Goal: Communication & Community: Answer question/provide support

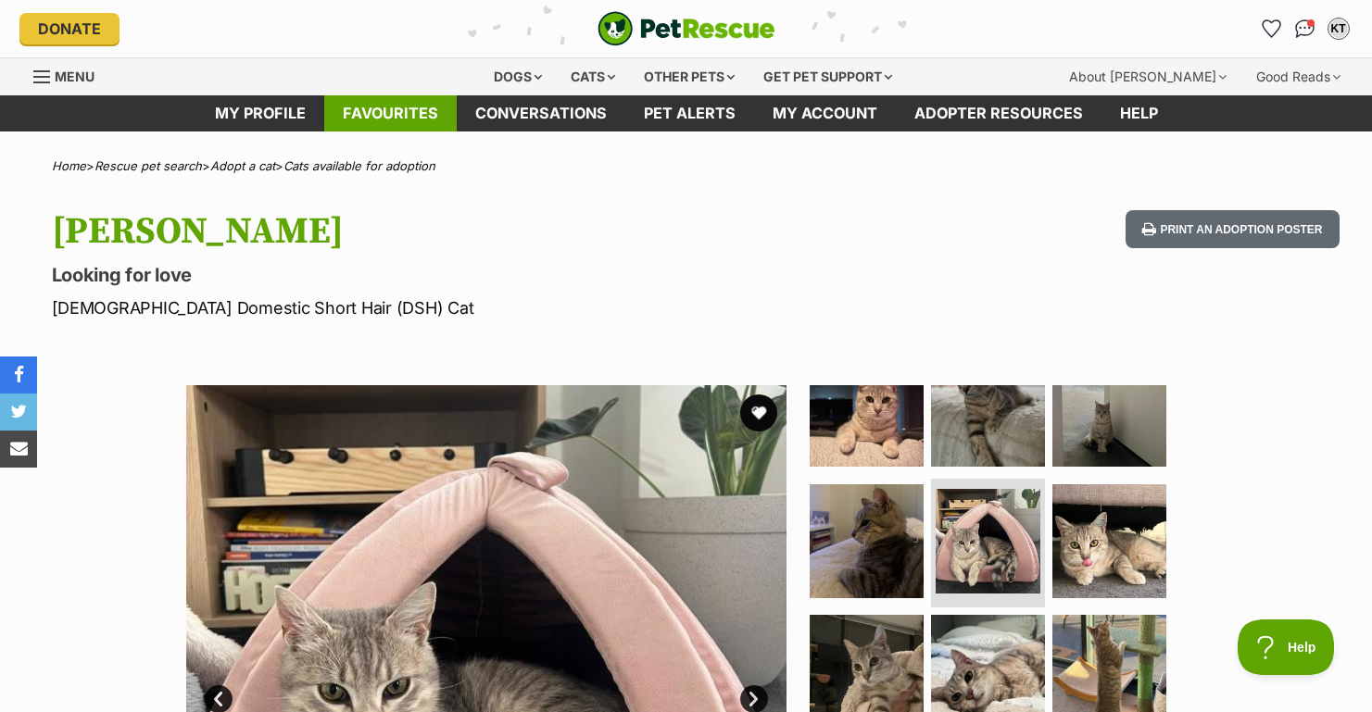
click at [384, 119] on link "Favourites" at bounding box center [390, 113] width 132 height 36
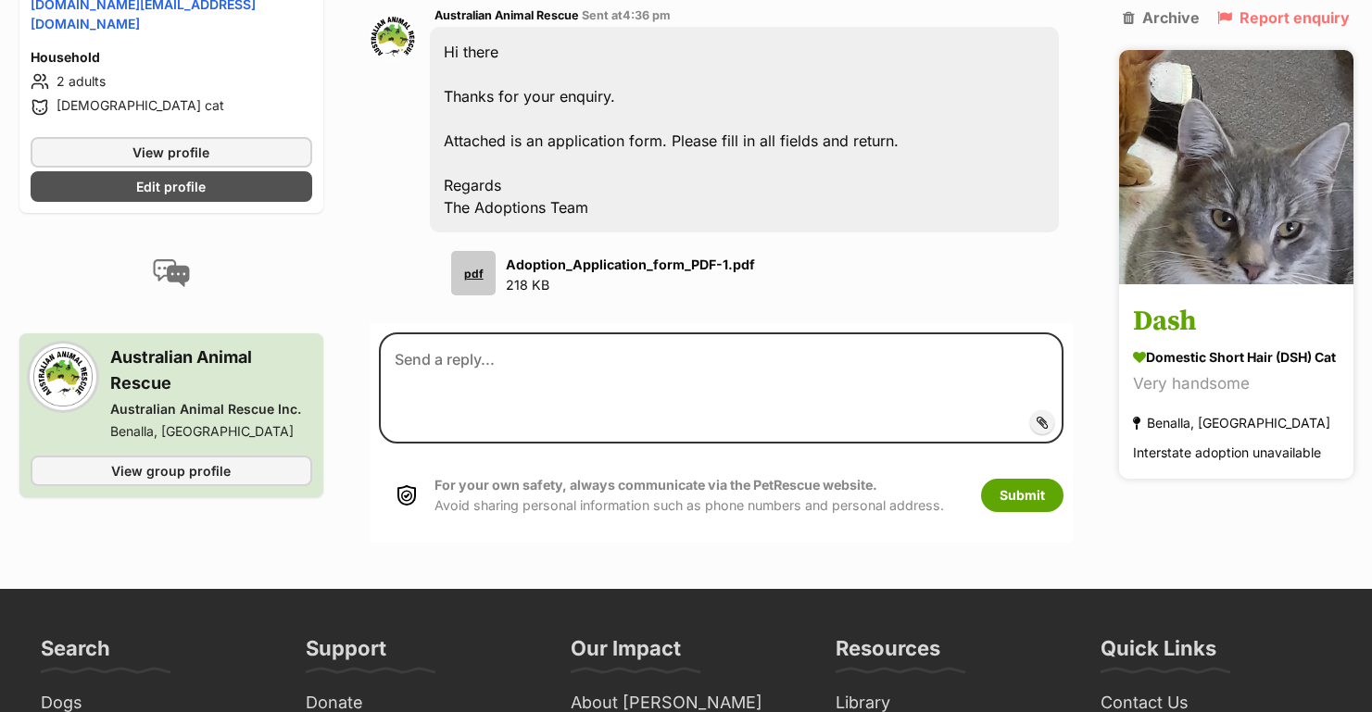
click at [1177, 318] on h3 "Dash" at bounding box center [1236, 323] width 207 height 42
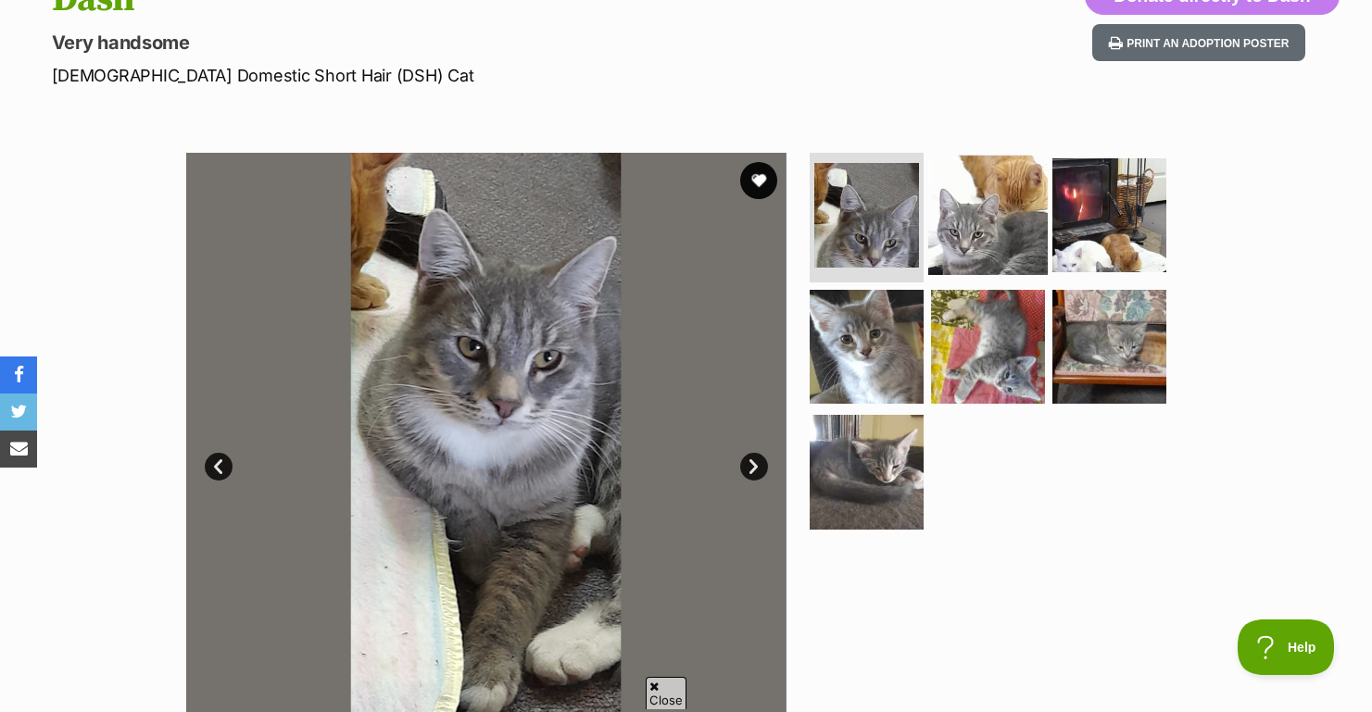
click at [954, 250] on img at bounding box center [987, 215] width 119 height 119
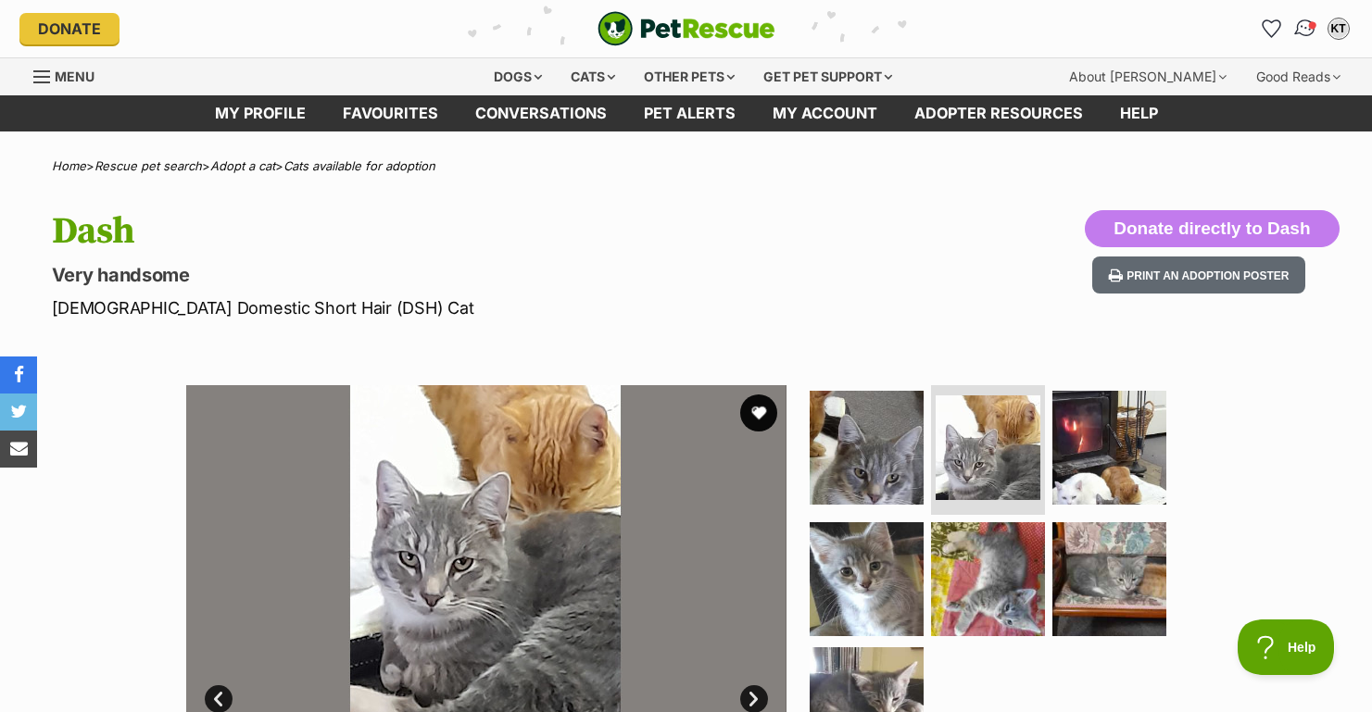
click at [1314, 25] on span "Conversations" at bounding box center [1311, 24] width 9 height 9
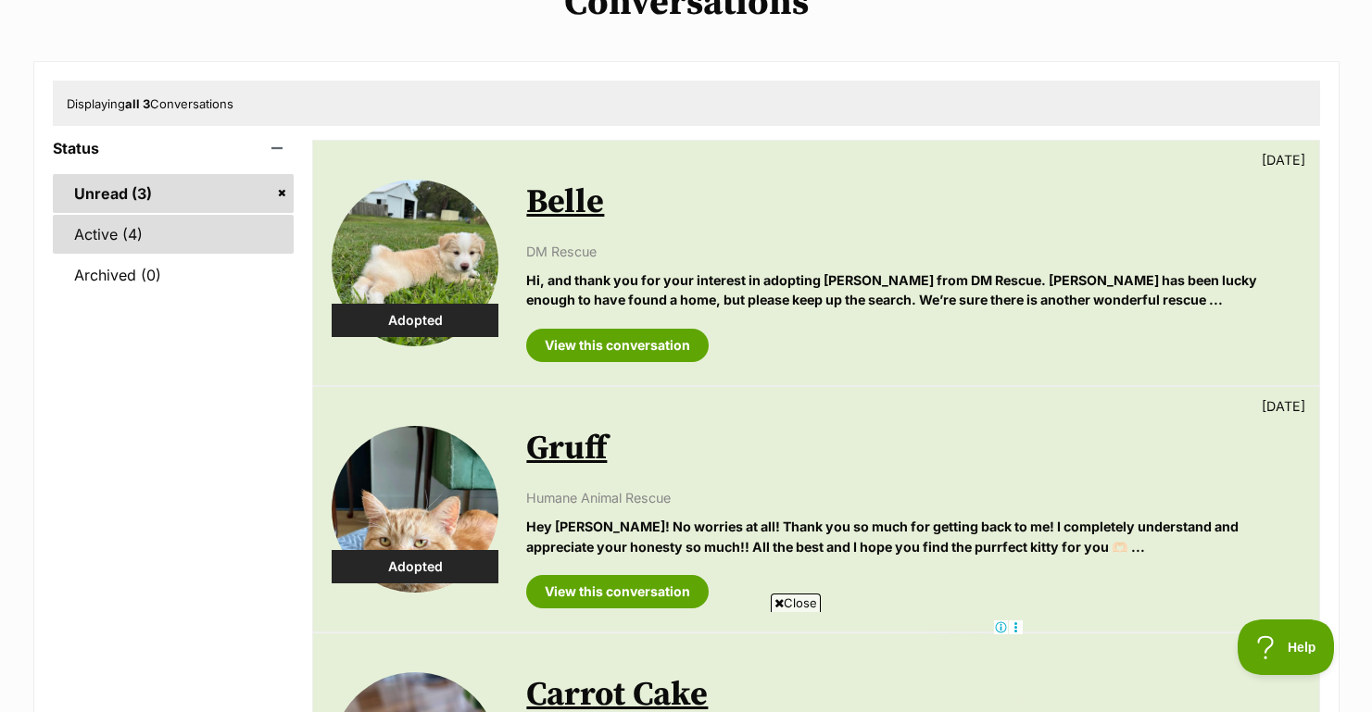
click at [94, 224] on link "Active (4)" at bounding box center [174, 234] width 242 height 39
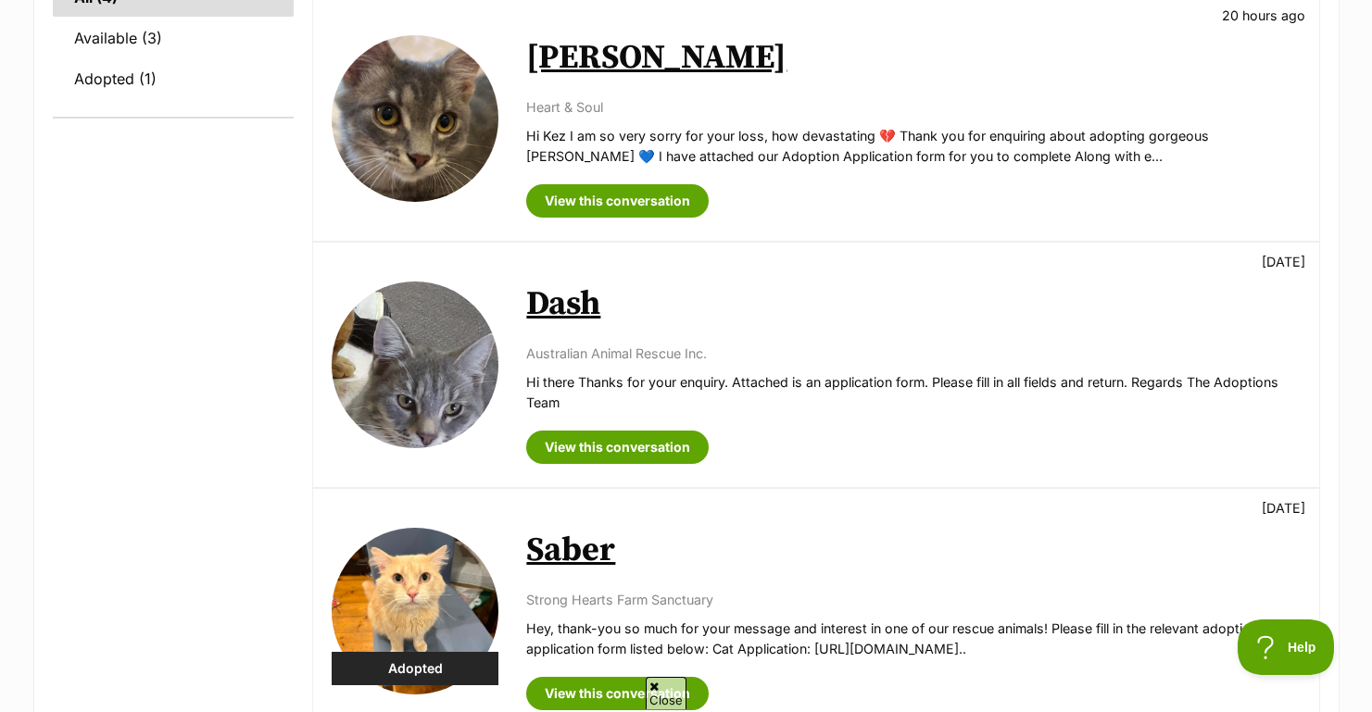
scroll to position [568, 0]
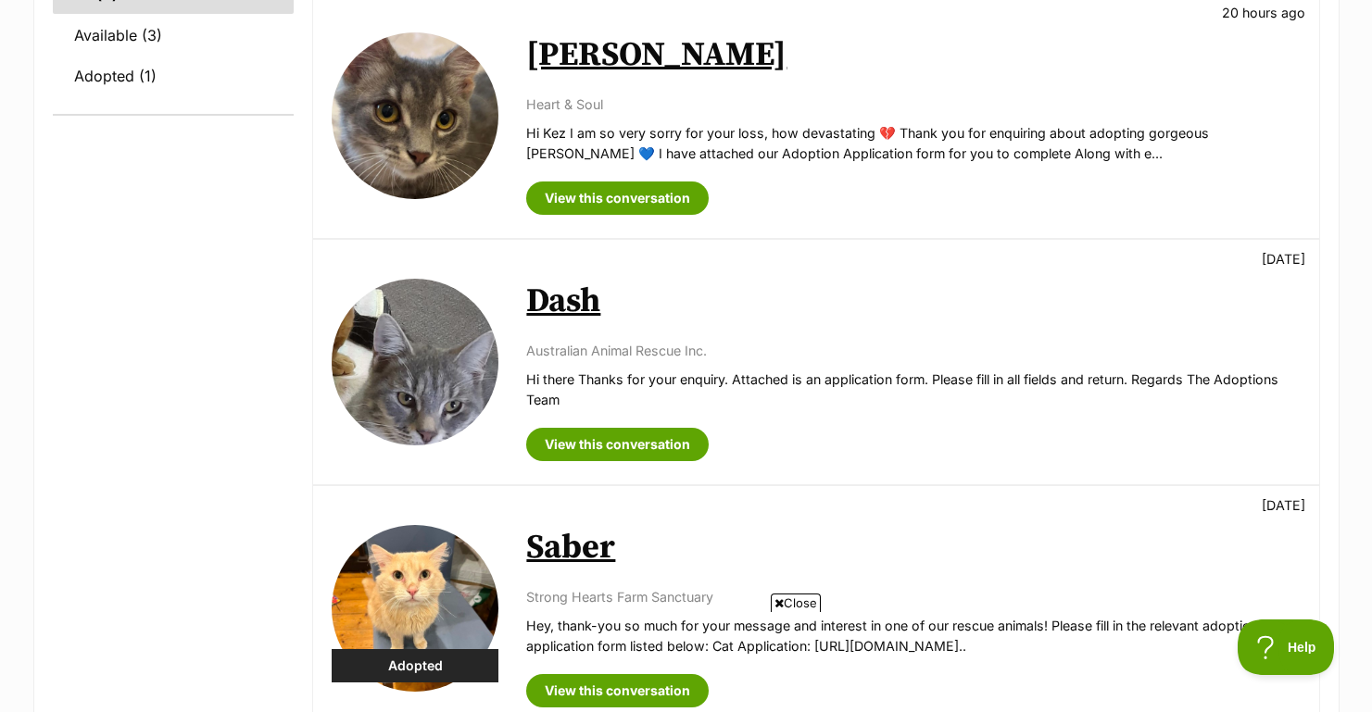
click at [408, 116] on img at bounding box center [415, 115] width 167 height 167
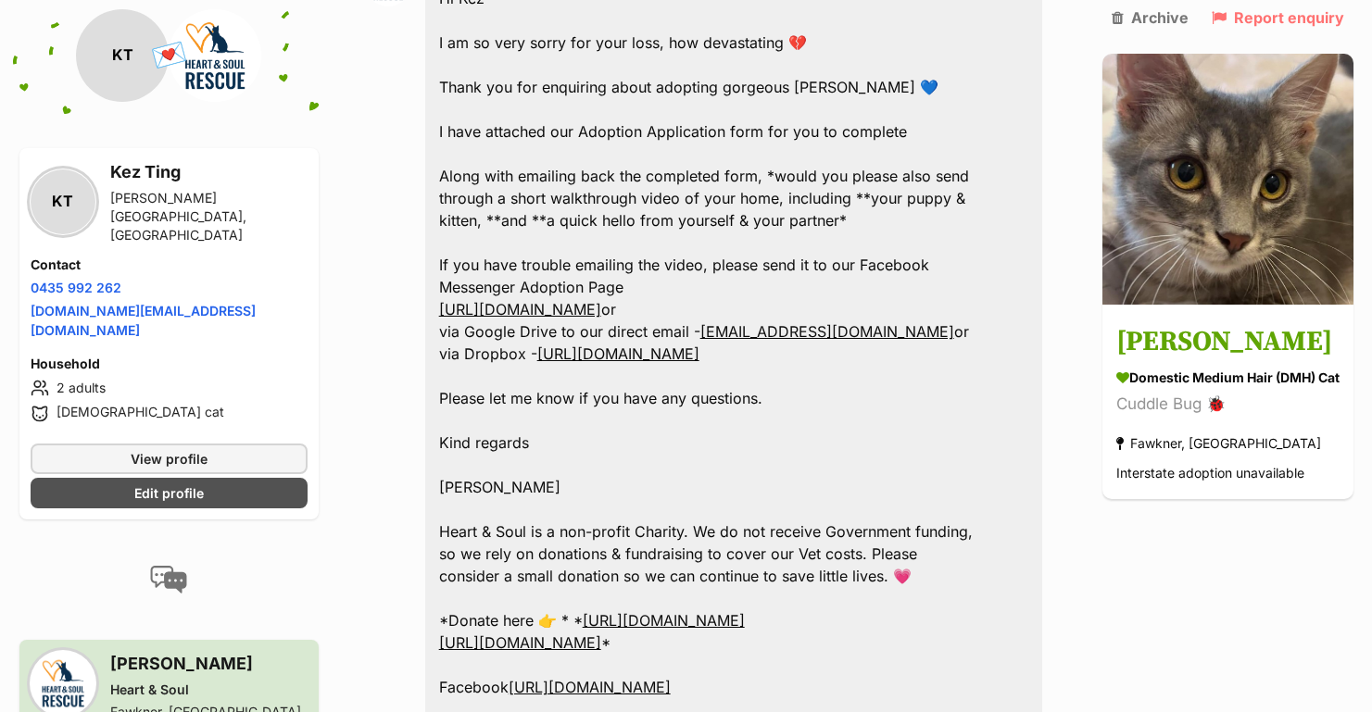
scroll to position [818, 0]
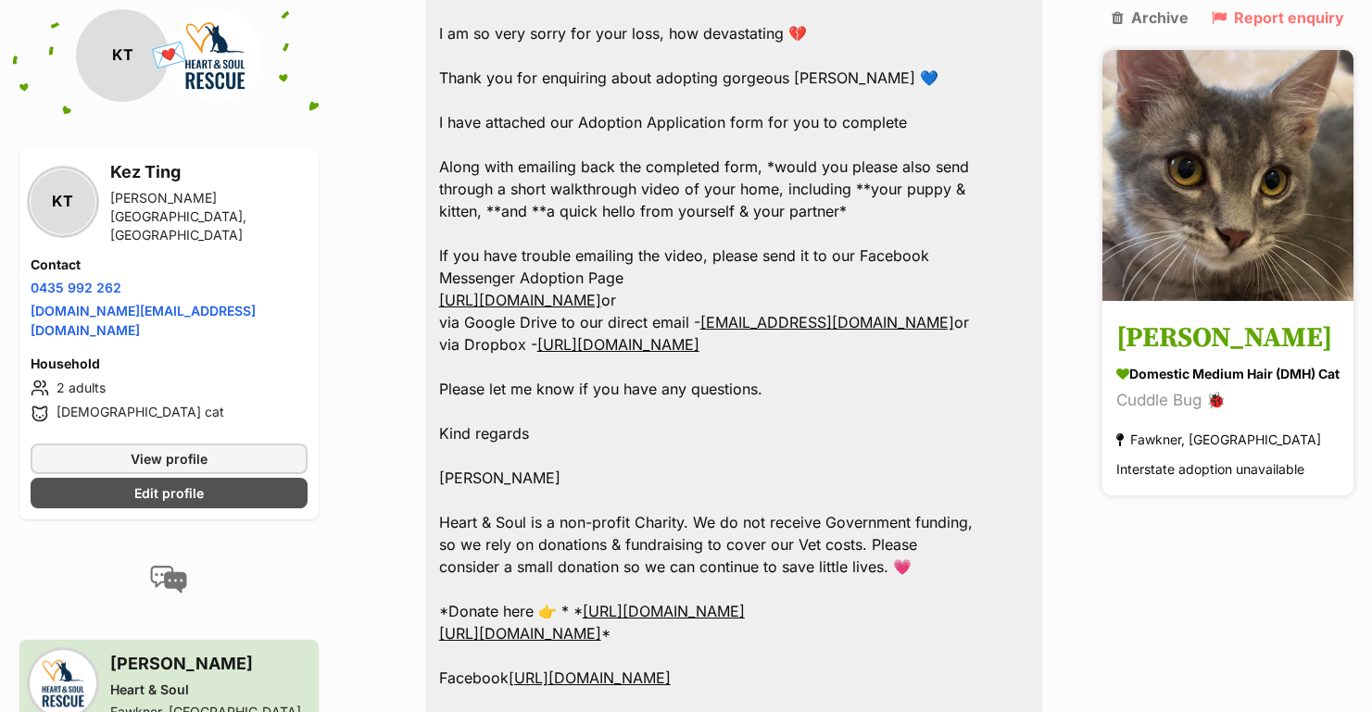
click at [1147, 342] on h3 "[PERSON_NAME]" at bounding box center [1227, 340] width 223 height 42
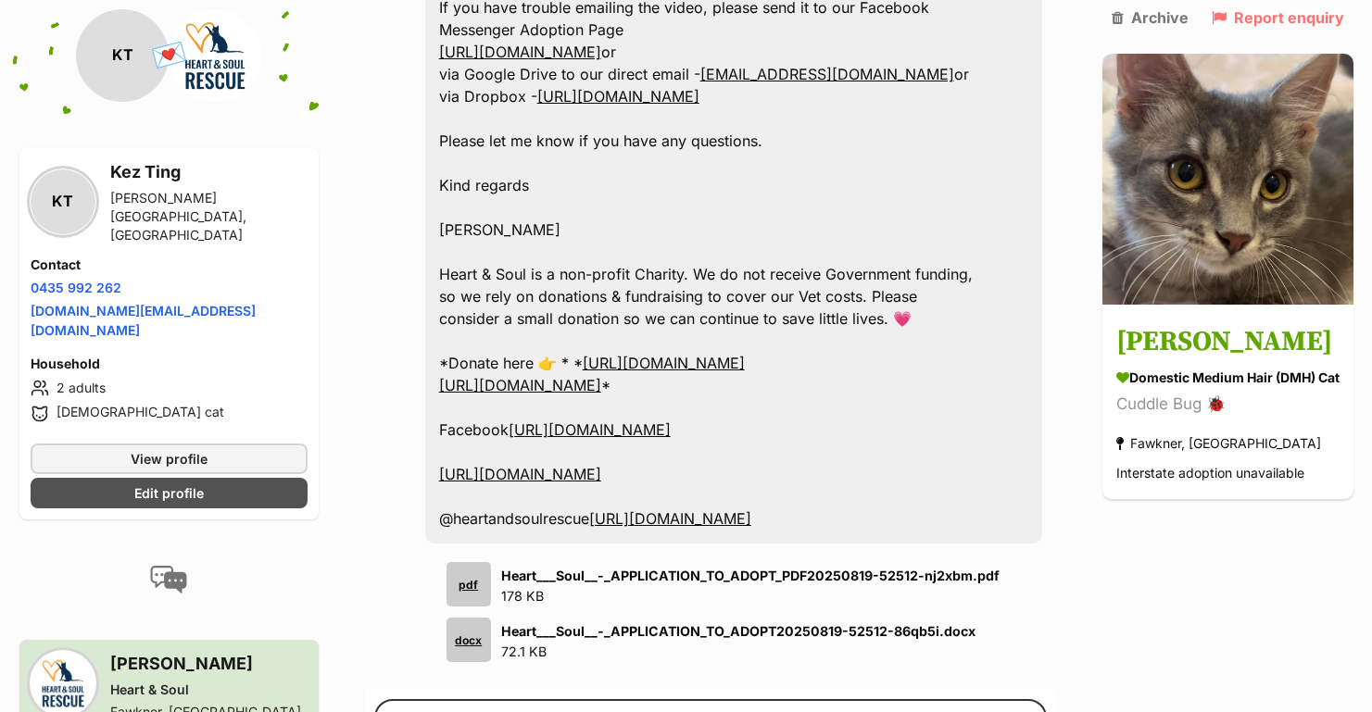
scroll to position [1079, 0]
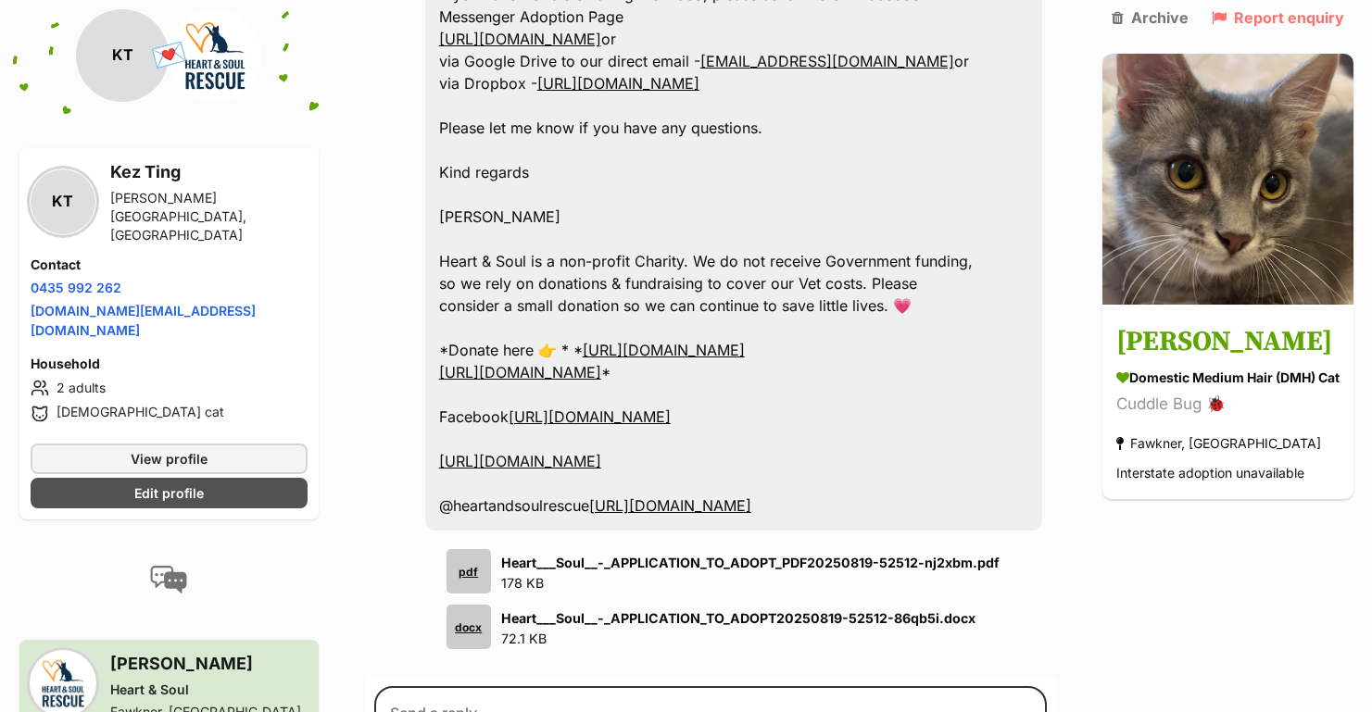
click at [463, 605] on div "docx" at bounding box center [468, 627] width 44 height 44
click at [998, 586] on div "[PERSON_NAME] Sent at 11:31 pm Hi Kez I am so very sorry for your loss, how dev…" at bounding box center [710, 166] width 691 height 998
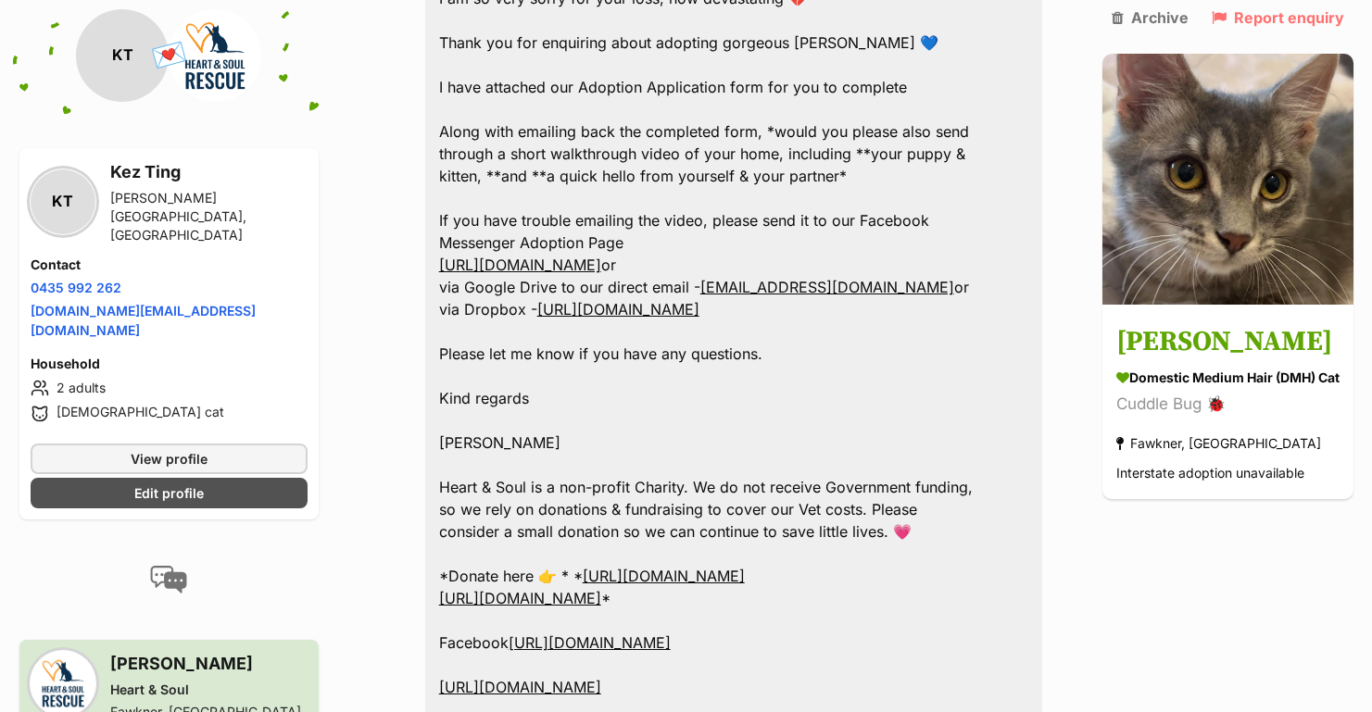
scroll to position [850, 0]
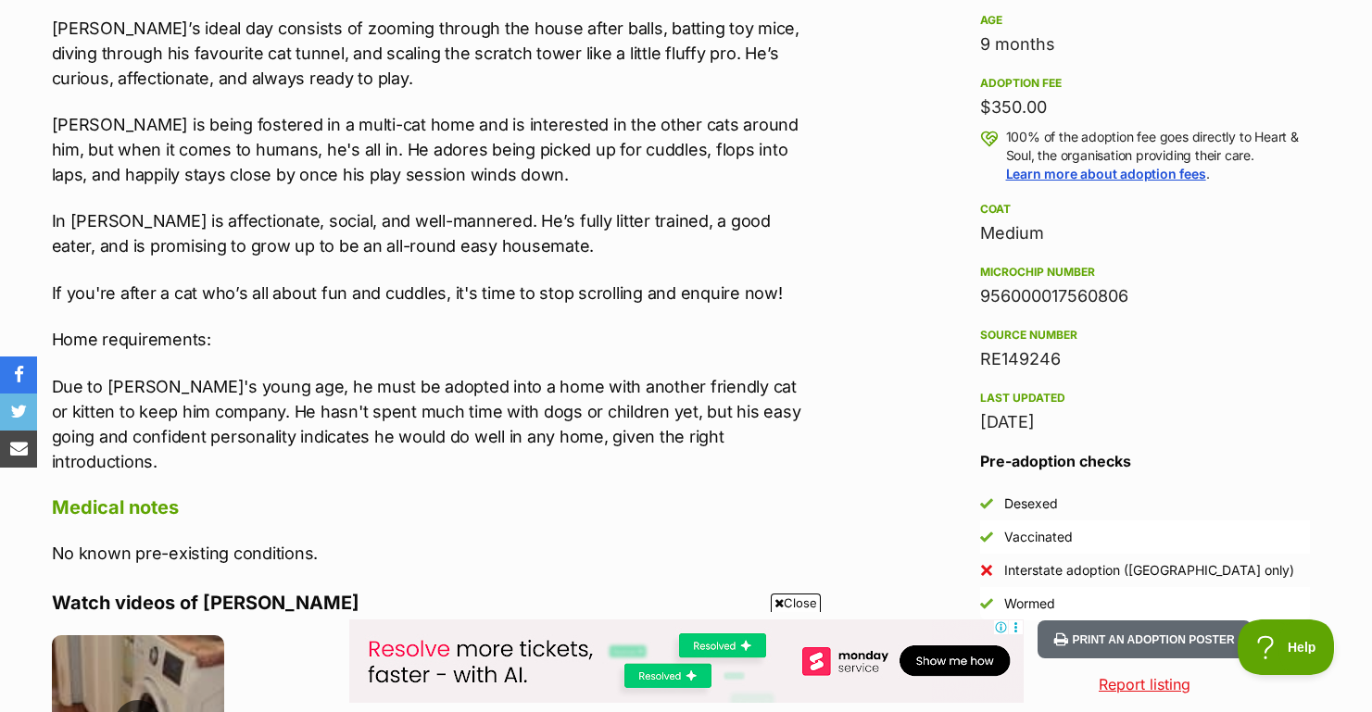
scroll to position [1285, 0]
click at [146, 657] on img at bounding box center [138, 722] width 173 height 173
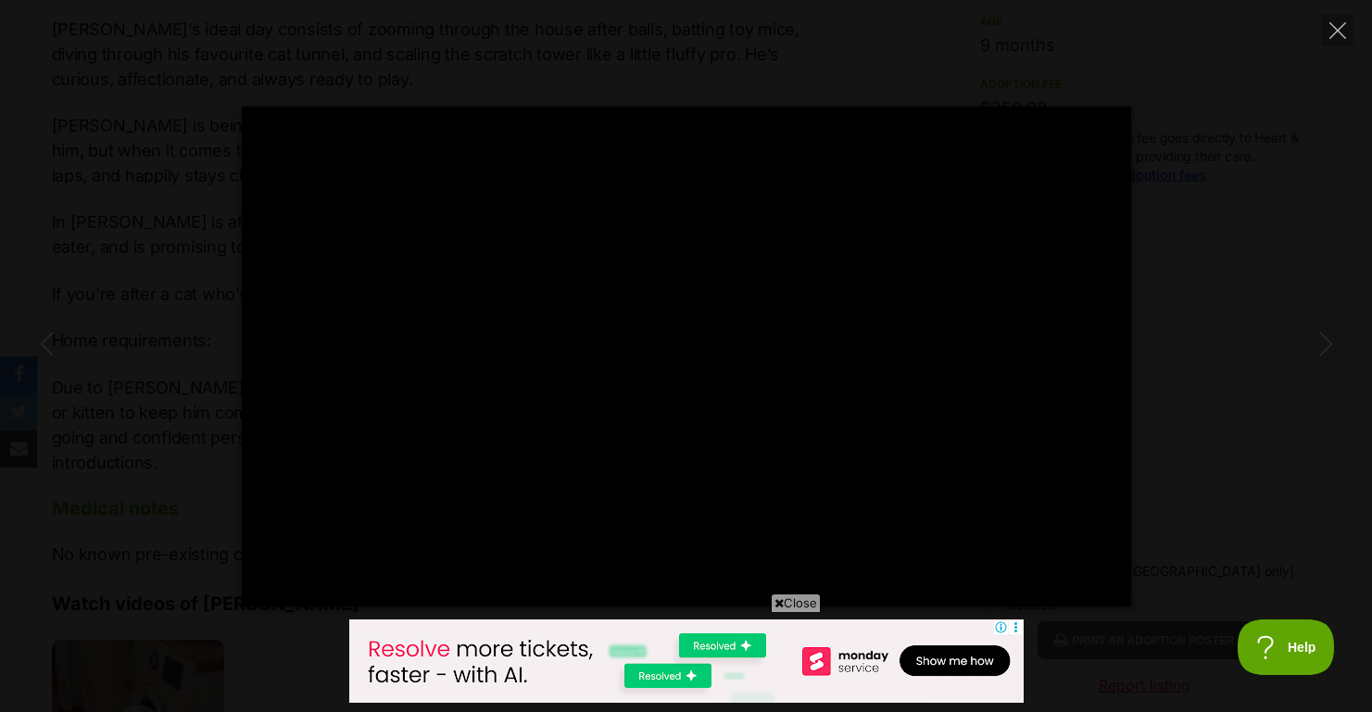
scroll to position [0, 0]
click at [1273, 143] on div "Pause Play % buffered 00:00 -00:36 Unmute Mute Disable captions Enable captions…" at bounding box center [686, 357] width 1372 height 500
type input "14.24"
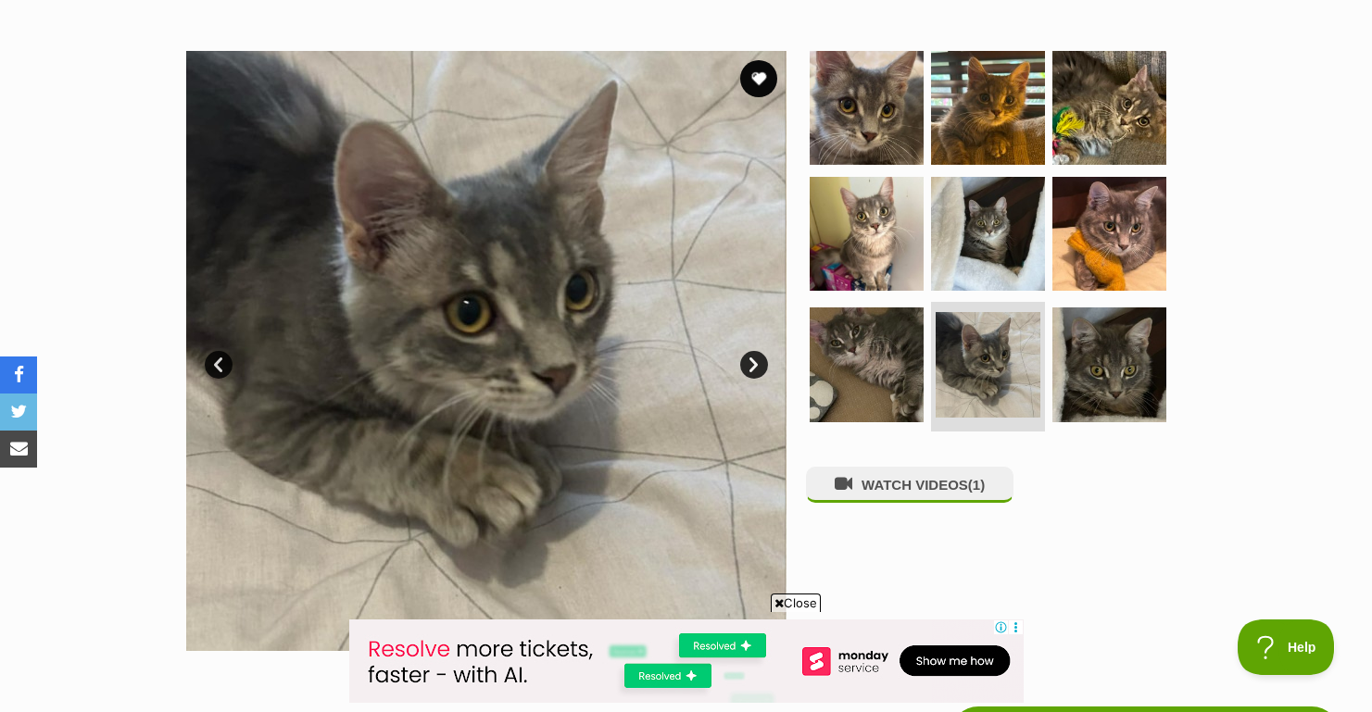
scroll to position [328, 0]
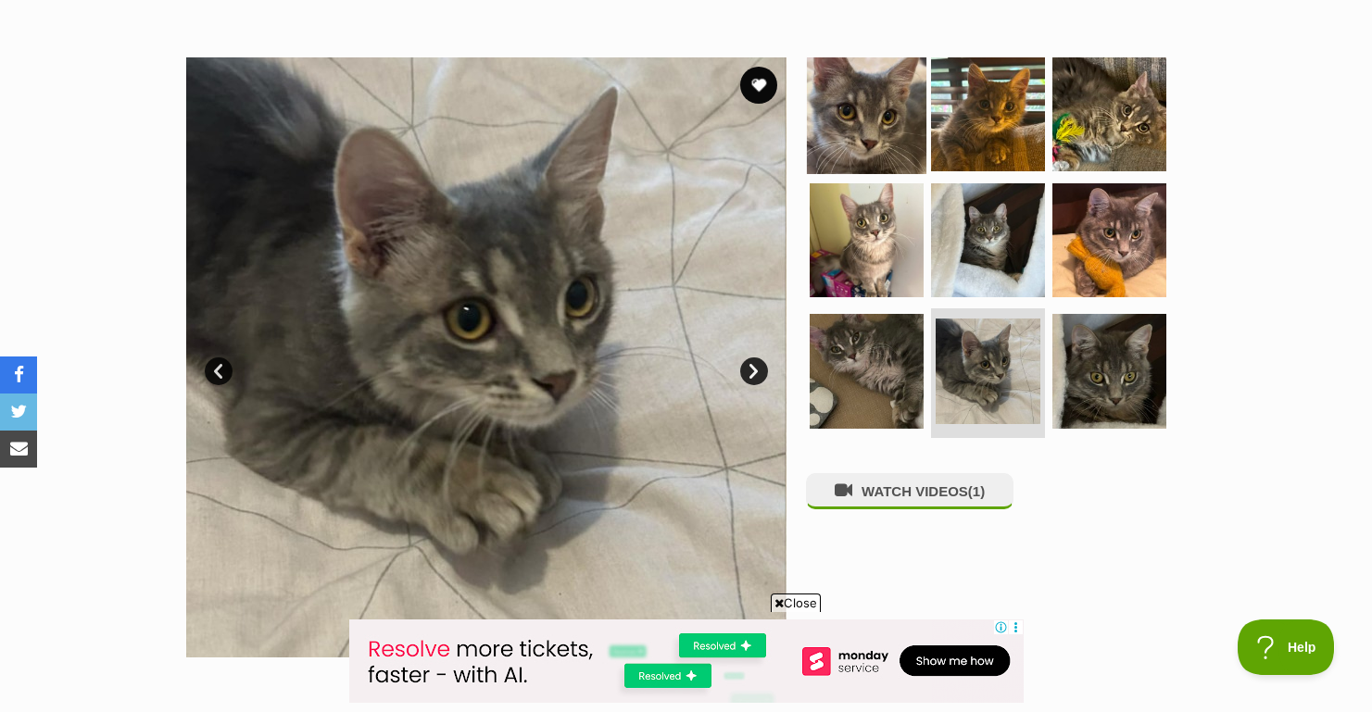
click at [881, 131] on img at bounding box center [866, 114] width 119 height 119
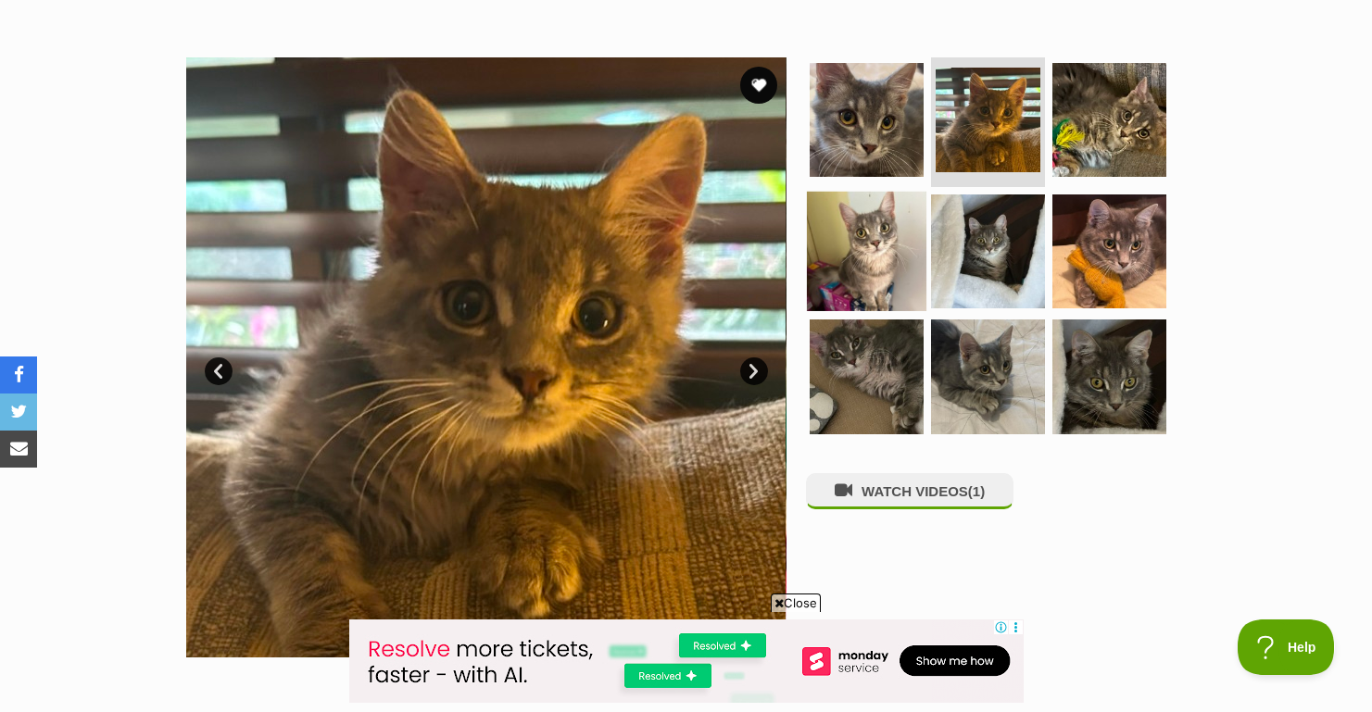
click at [886, 235] on img at bounding box center [866, 250] width 119 height 119
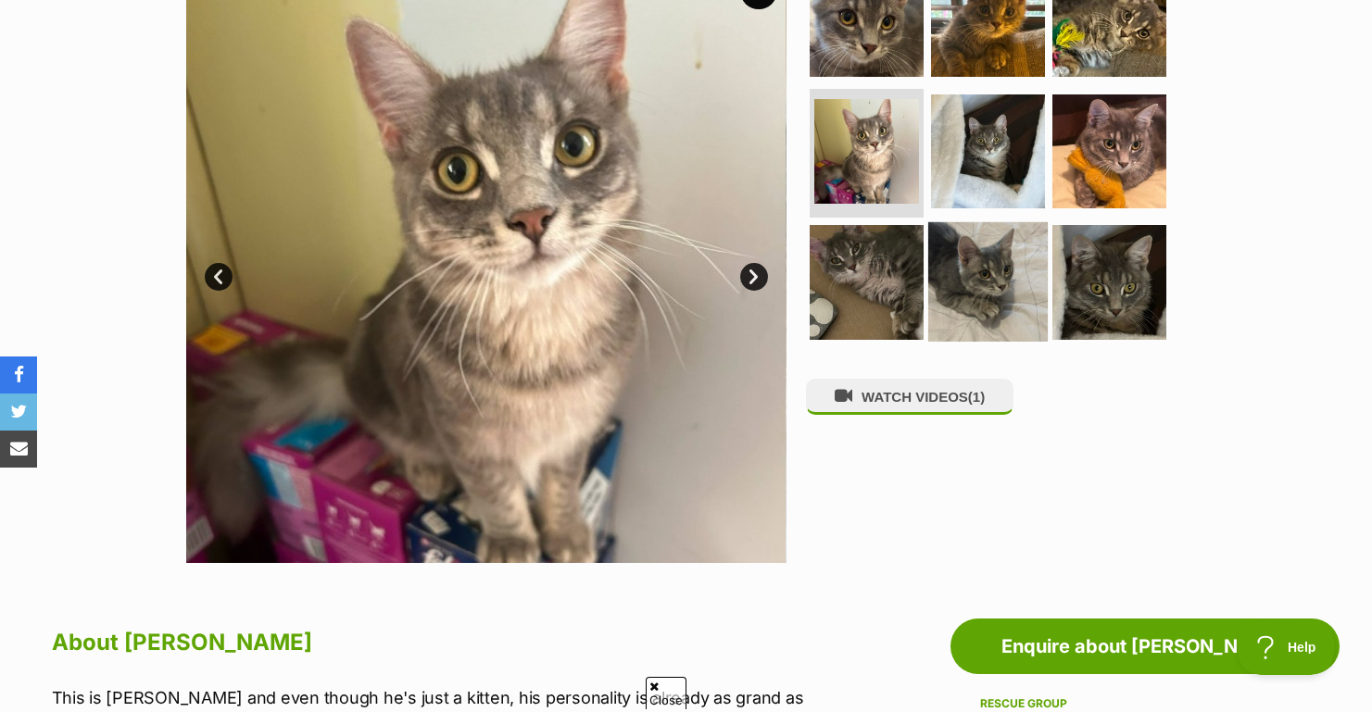
scroll to position [0, 0]
click at [998, 267] on img at bounding box center [987, 281] width 119 height 119
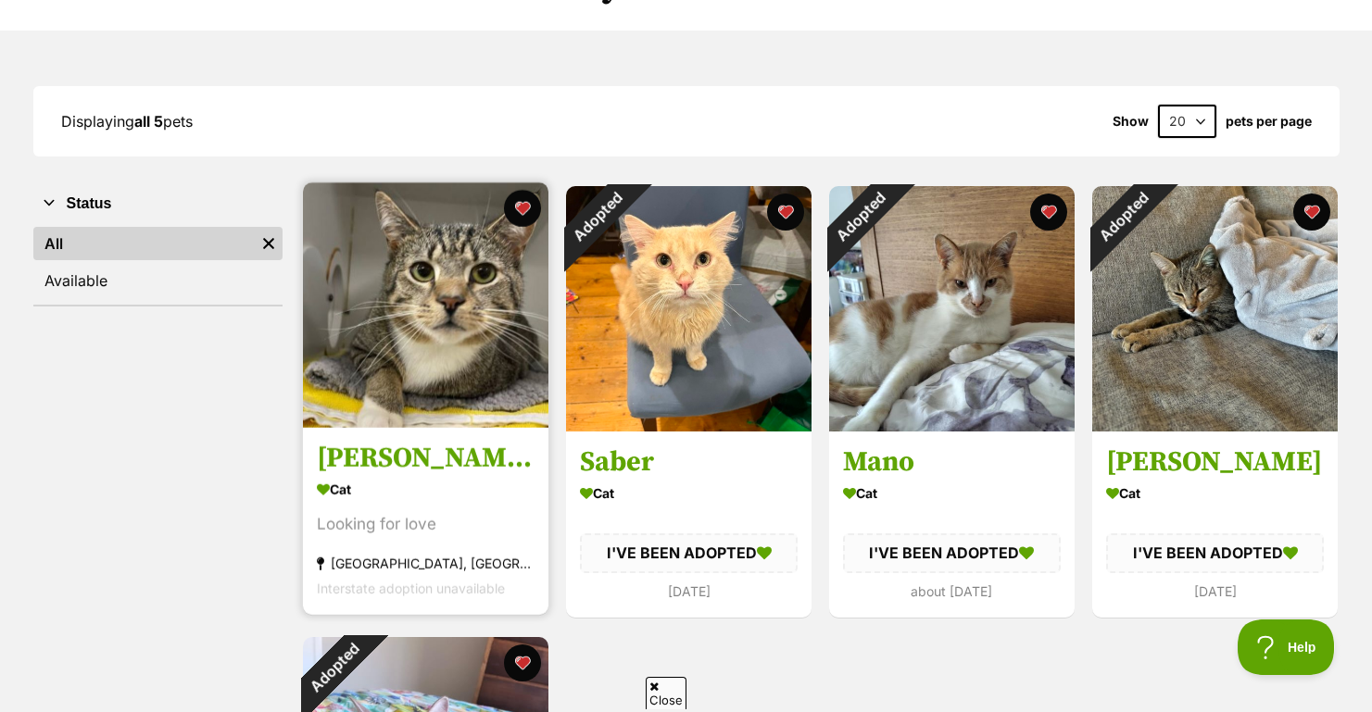
click at [436, 279] on img at bounding box center [425, 304] width 245 height 245
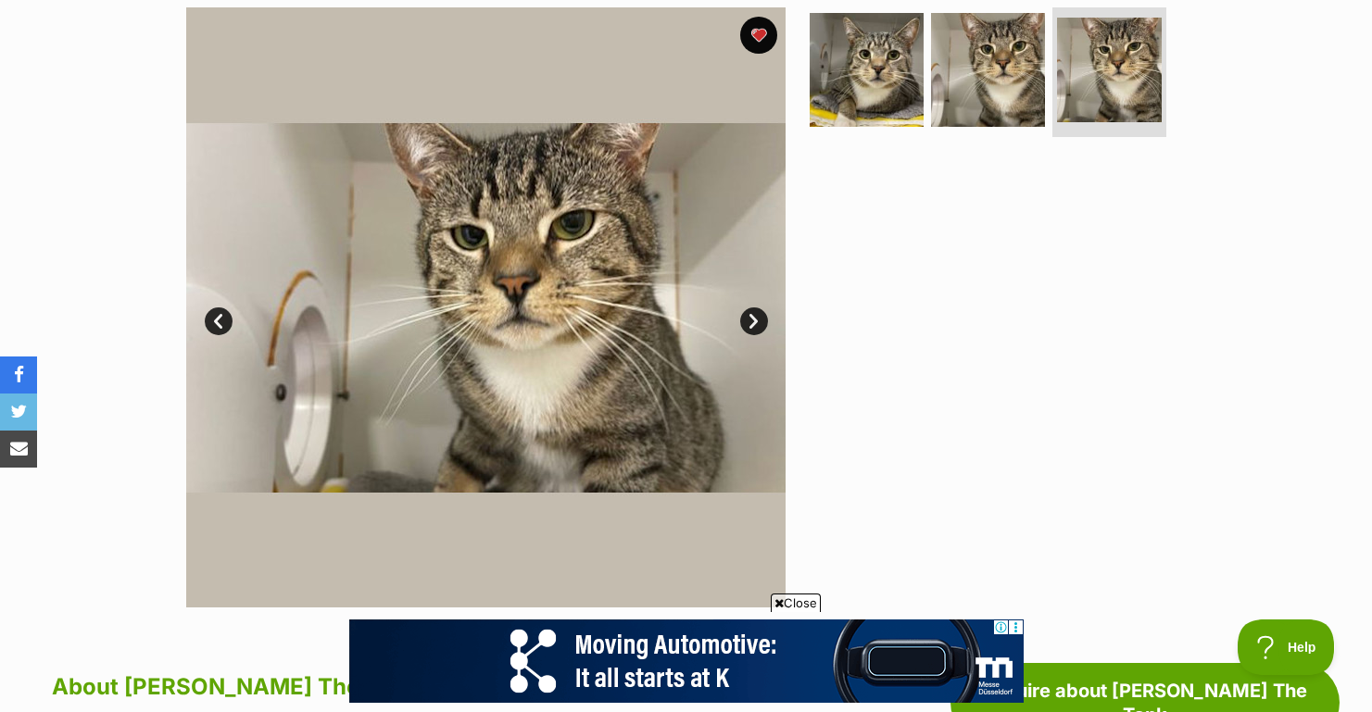
scroll to position [375, 0]
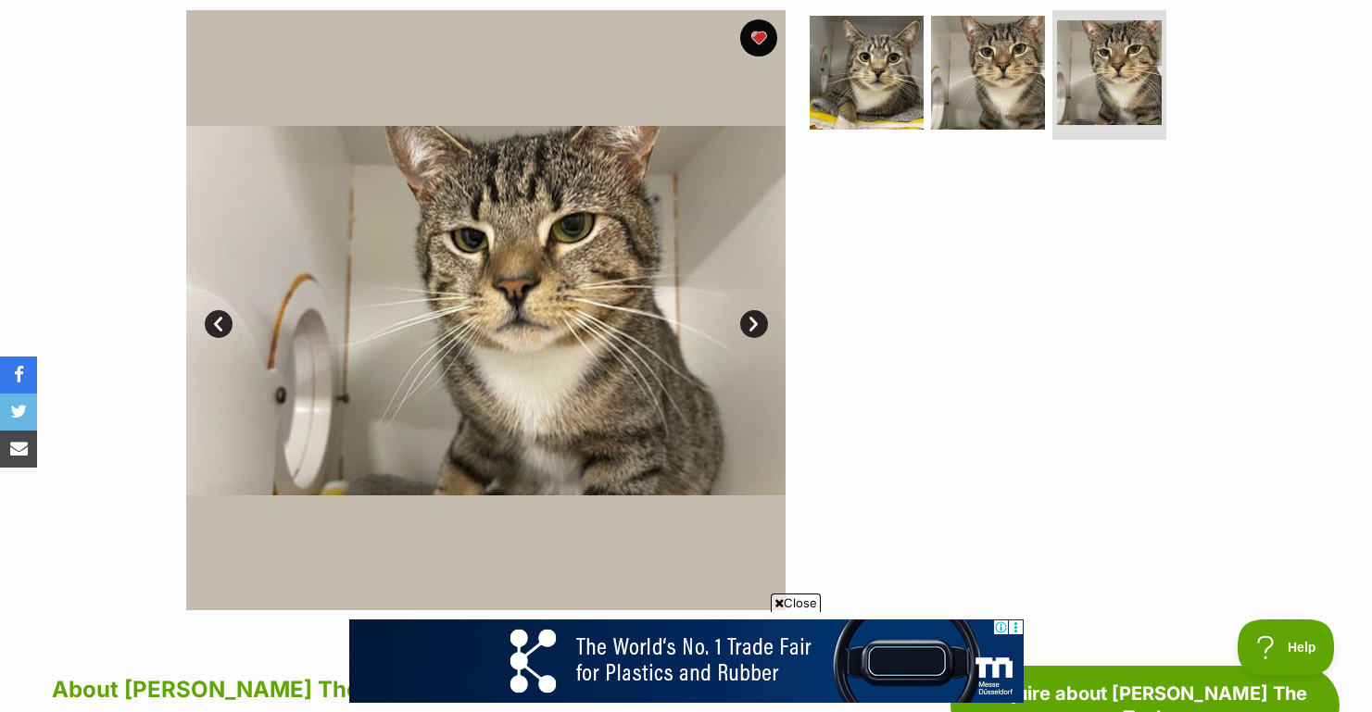
click at [759, 324] on link "Next" at bounding box center [754, 324] width 28 height 28
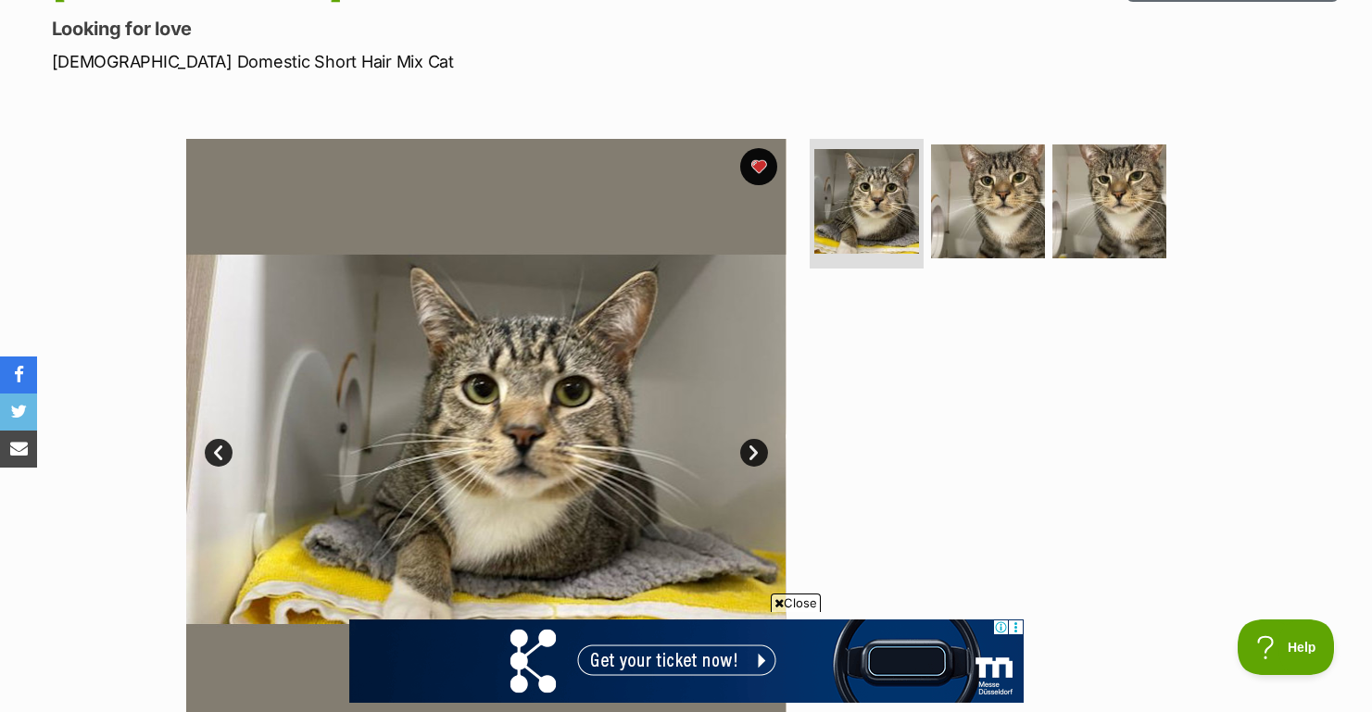
scroll to position [207, 0]
